Goal: Task Accomplishment & Management: Manage account settings

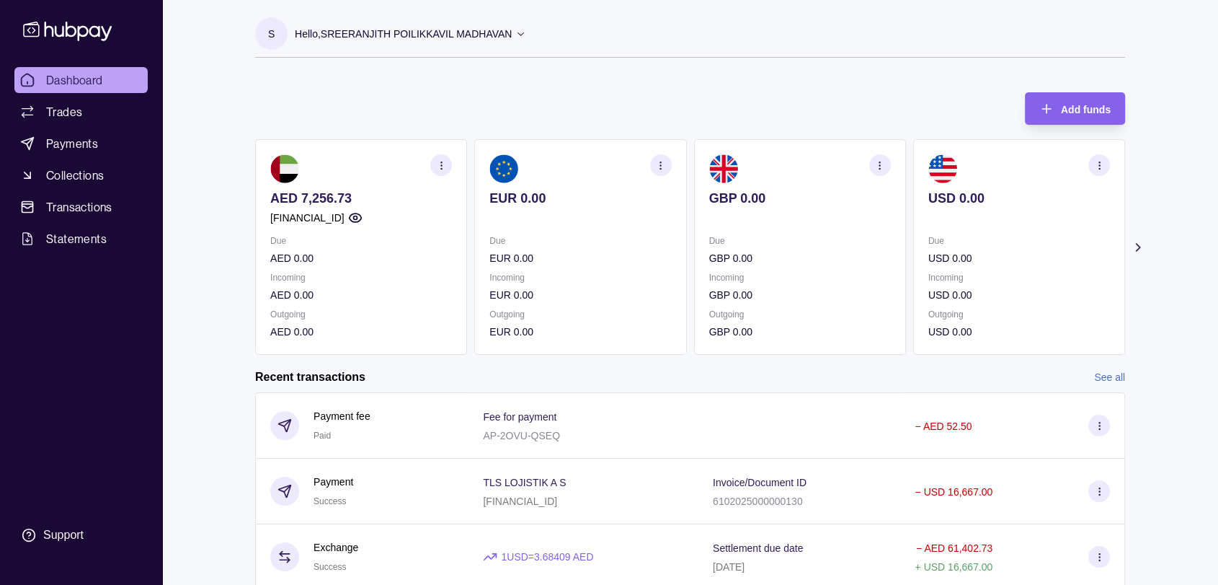
click at [378, 208] on div "AED 7,256.73 [FINANCIAL_ID]" at bounding box center [361, 207] width 182 height 35
click at [440, 167] on icon "button" at bounding box center [441, 165] width 11 height 11
click at [355, 164] on link "View transactions" at bounding box center [335, 165] width 79 height 16
click at [441, 167] on icon "button" at bounding box center [441, 165] width 11 height 11
click at [365, 203] on link "View account details" at bounding box center [342, 201] width 92 height 16
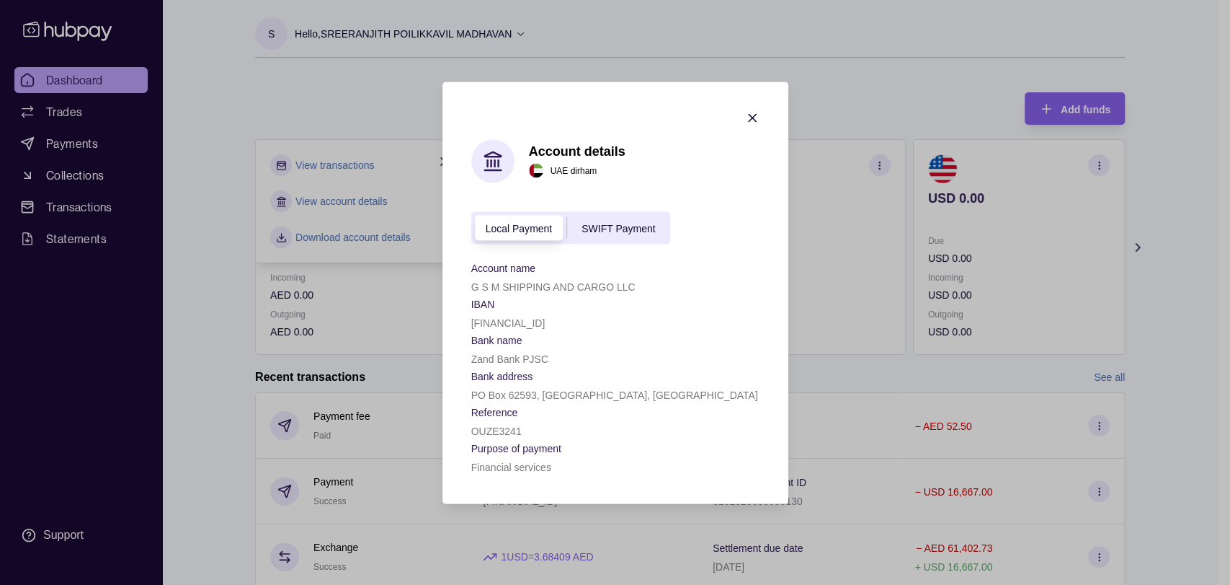
drag, startPoint x: 472, startPoint y: 321, endPoint x: 608, endPoint y: 324, distance: 136.3
click at [608, 324] on div "[FINANCIAL_ID]" at bounding box center [615, 321] width 288 height 17
copy p "[FINANCIAL_ID]"
drag, startPoint x: 754, startPoint y: 117, endPoint x: 742, endPoint y: 117, distance: 11.5
click at [754, 117] on icon "button" at bounding box center [752, 117] width 7 height 7
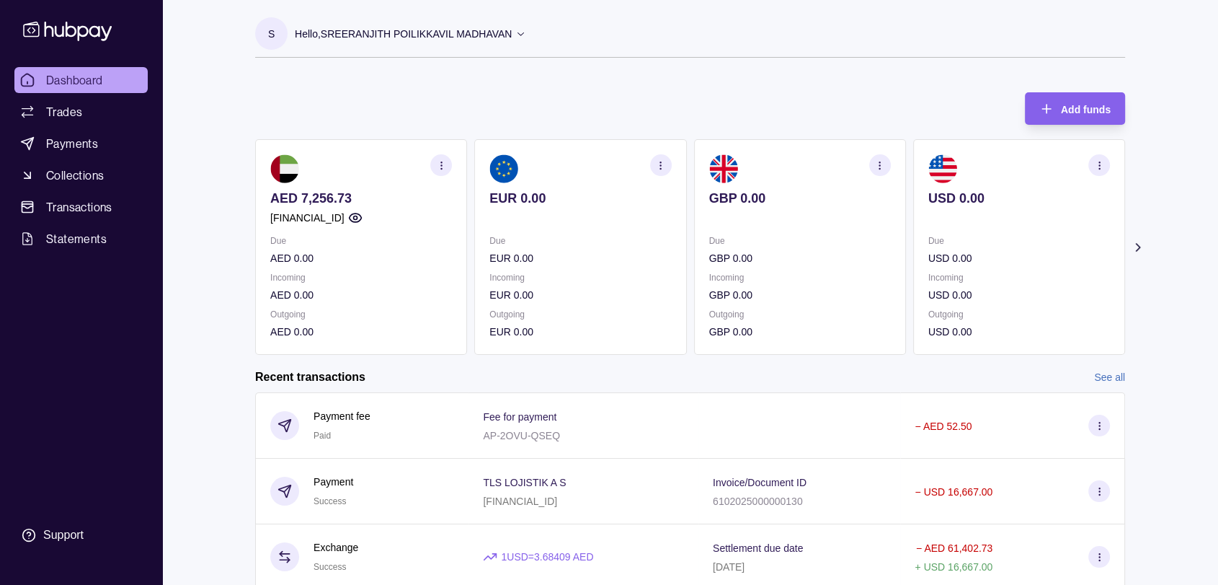
click at [523, 32] on icon at bounding box center [520, 33] width 11 height 11
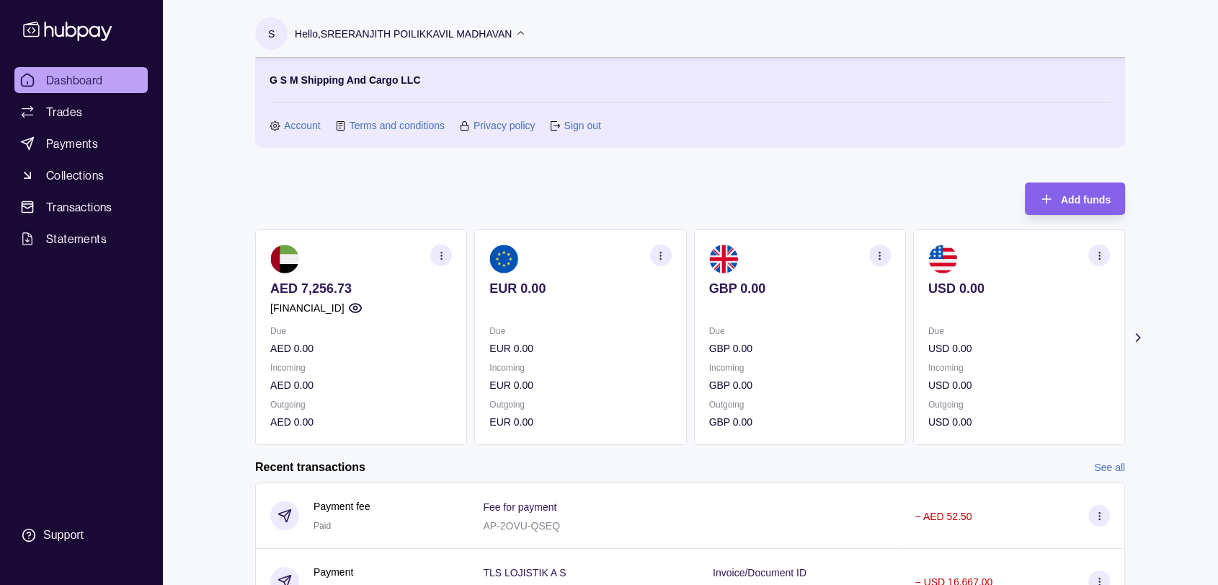
click at [585, 123] on link "Sign out" at bounding box center [582, 125] width 37 height 16
